Goal: Task Accomplishment & Management: Manage account settings

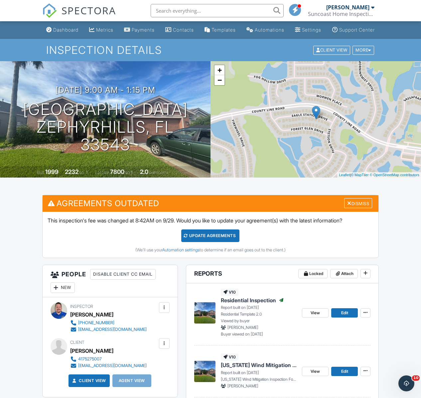
click at [163, 12] on input "text" at bounding box center [217, 10] width 133 height 13
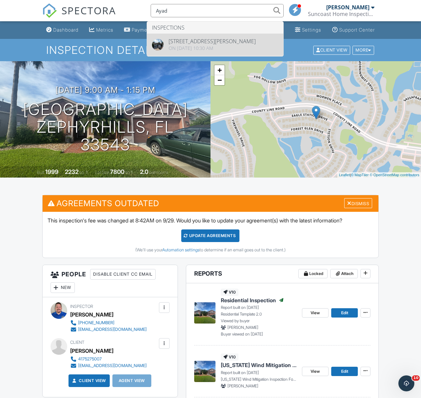
type input "Ayad"
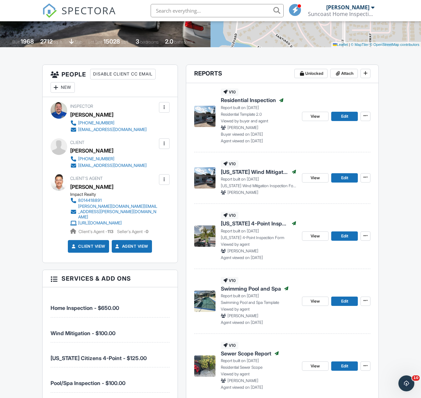
scroll to position [135, 0]
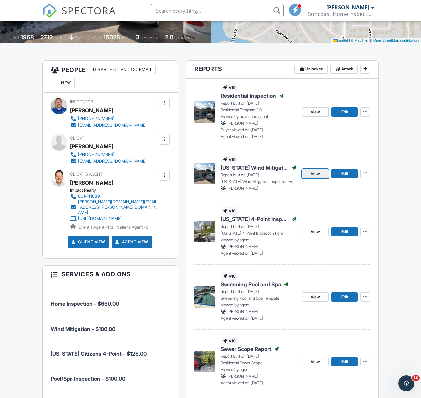
click at [310, 177] on span "View" at bounding box center [314, 173] width 9 height 7
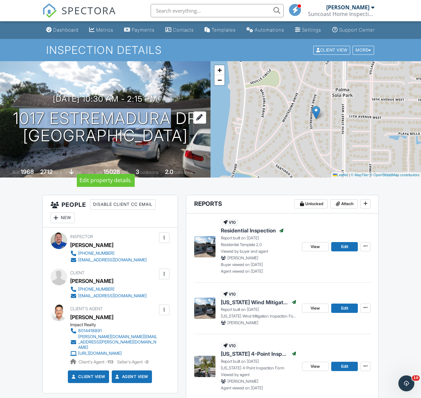
drag, startPoint x: 20, startPoint y: 103, endPoint x: 181, endPoint y: 102, distance: 160.5
click at [181, 110] on h1 "1017 Estremadura Dr Bradenton, FL 34209" at bounding box center [105, 127] width 185 height 35
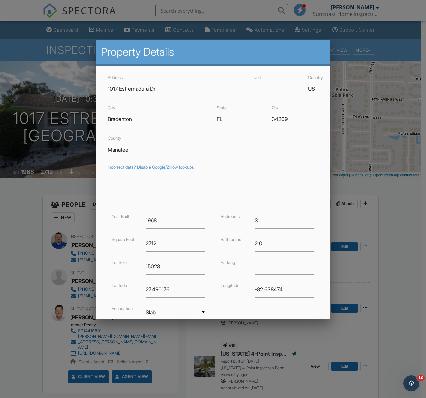
click at [18, 244] on div at bounding box center [213, 215] width 426 height 497
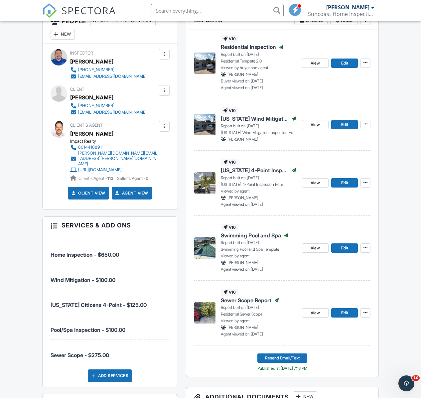
scroll to position [188, 0]
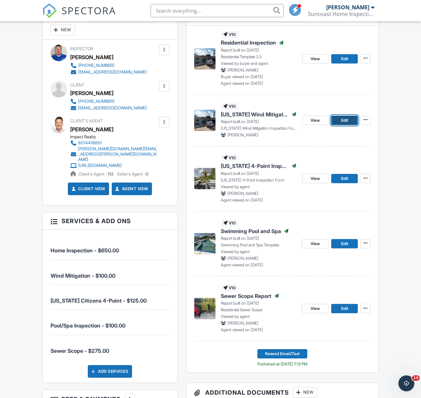
click at [346, 124] on span "Edit" at bounding box center [344, 120] width 7 height 7
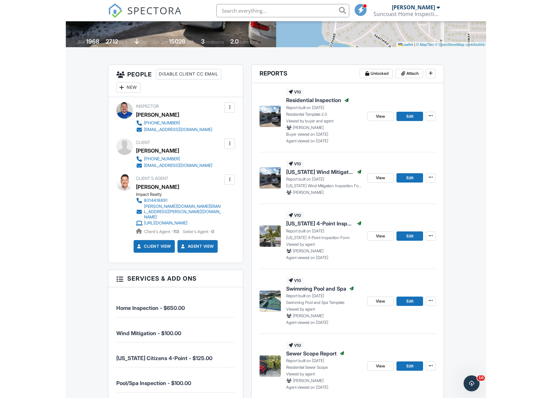
scroll to position [141, 0]
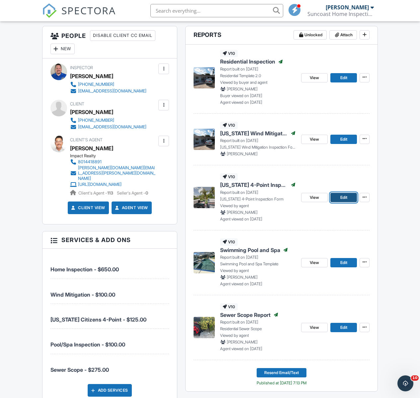
click at [341, 201] on span "Edit" at bounding box center [344, 197] width 7 height 7
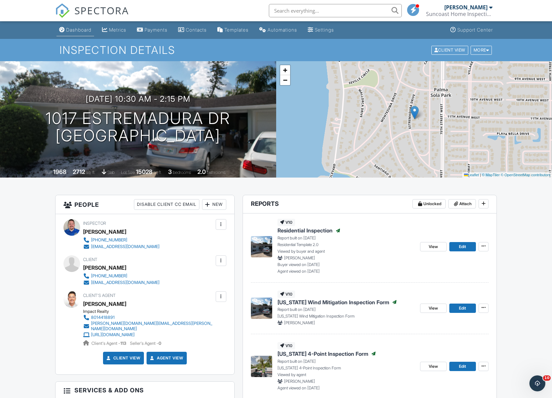
click at [89, 30] on div "Dashboard" at bounding box center [78, 30] width 25 height 6
